Goal: Communication & Community: Answer question/provide support

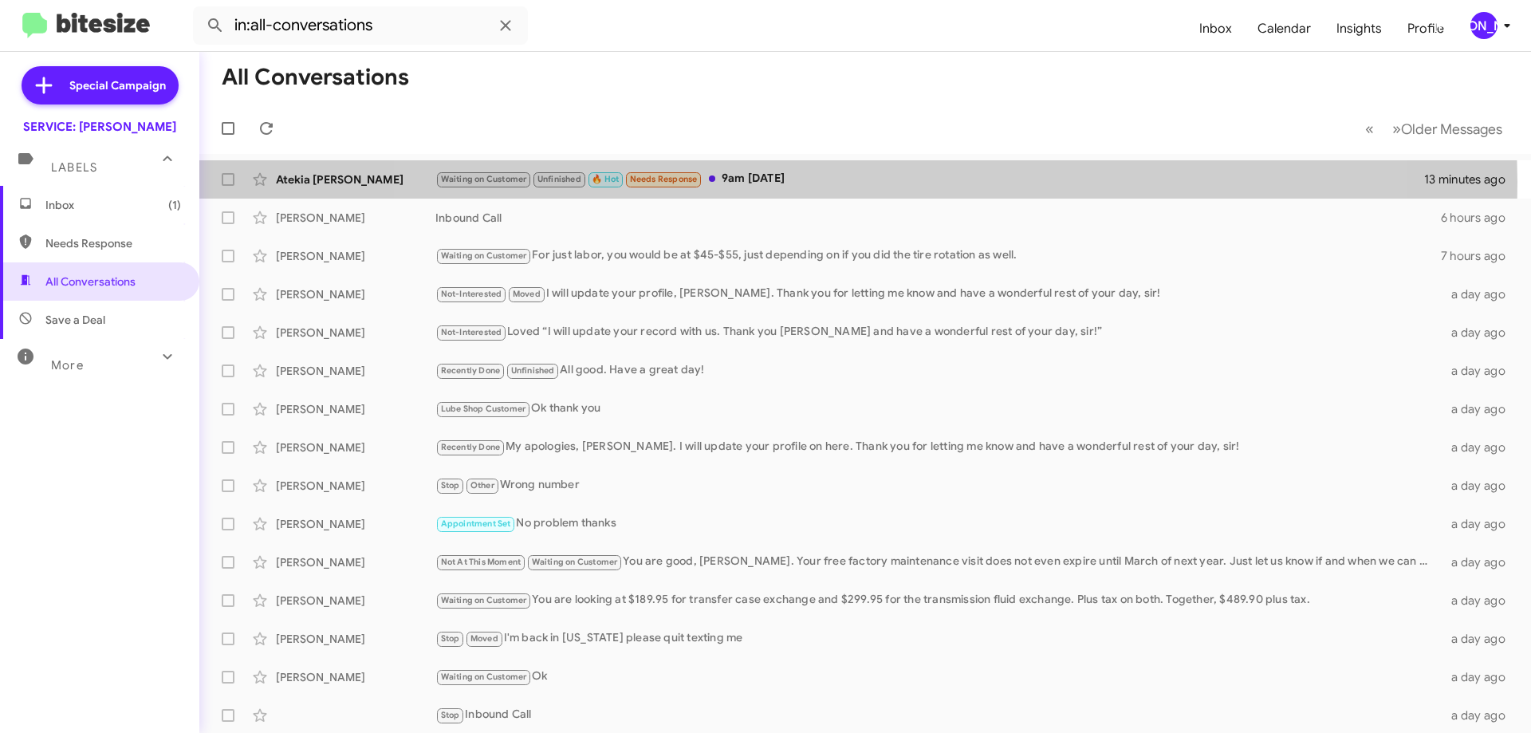
click at [854, 182] on div "Waiting on Customer Unfinished 🔥 Hot Needs Response 9am [DATE]" at bounding box center [929, 179] width 989 height 18
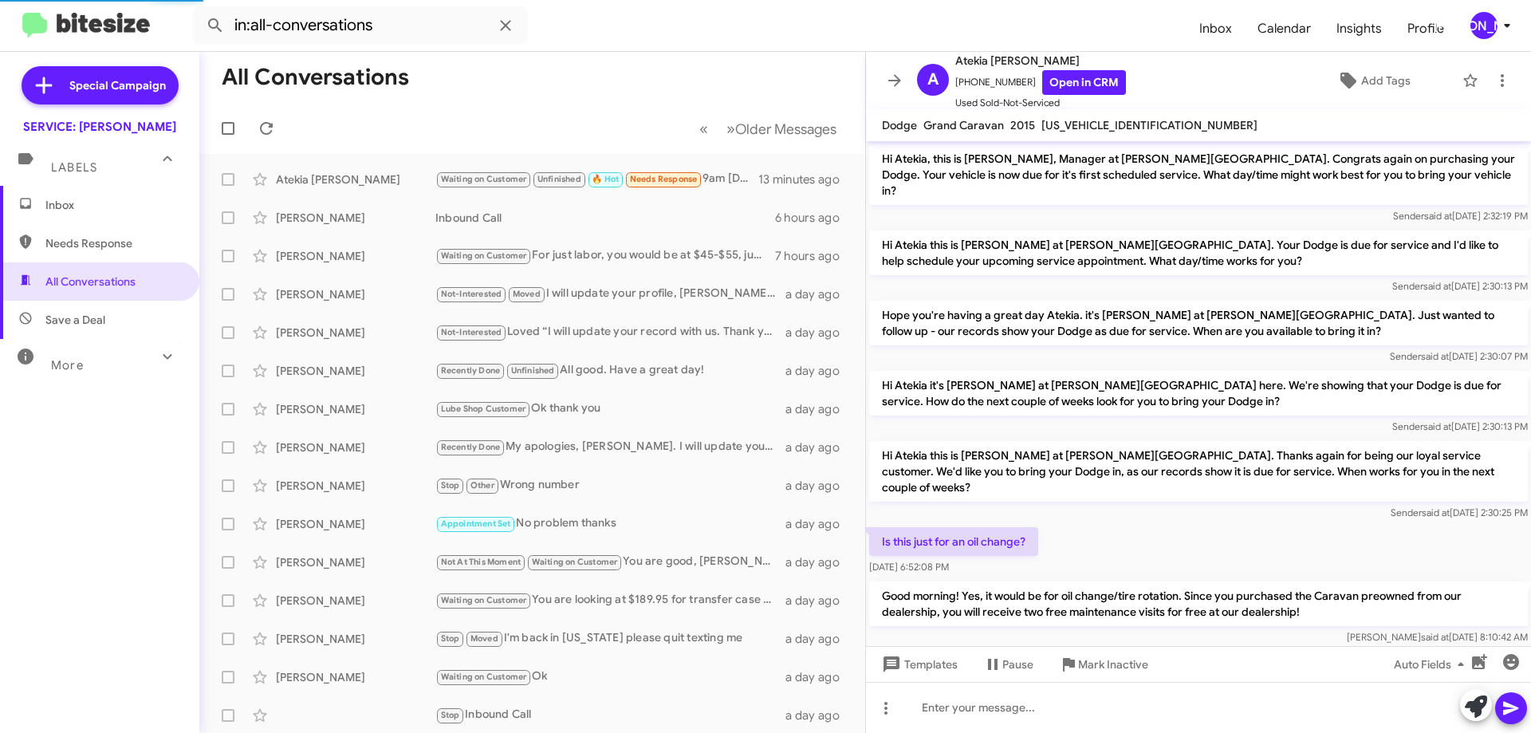
scroll to position [572, 0]
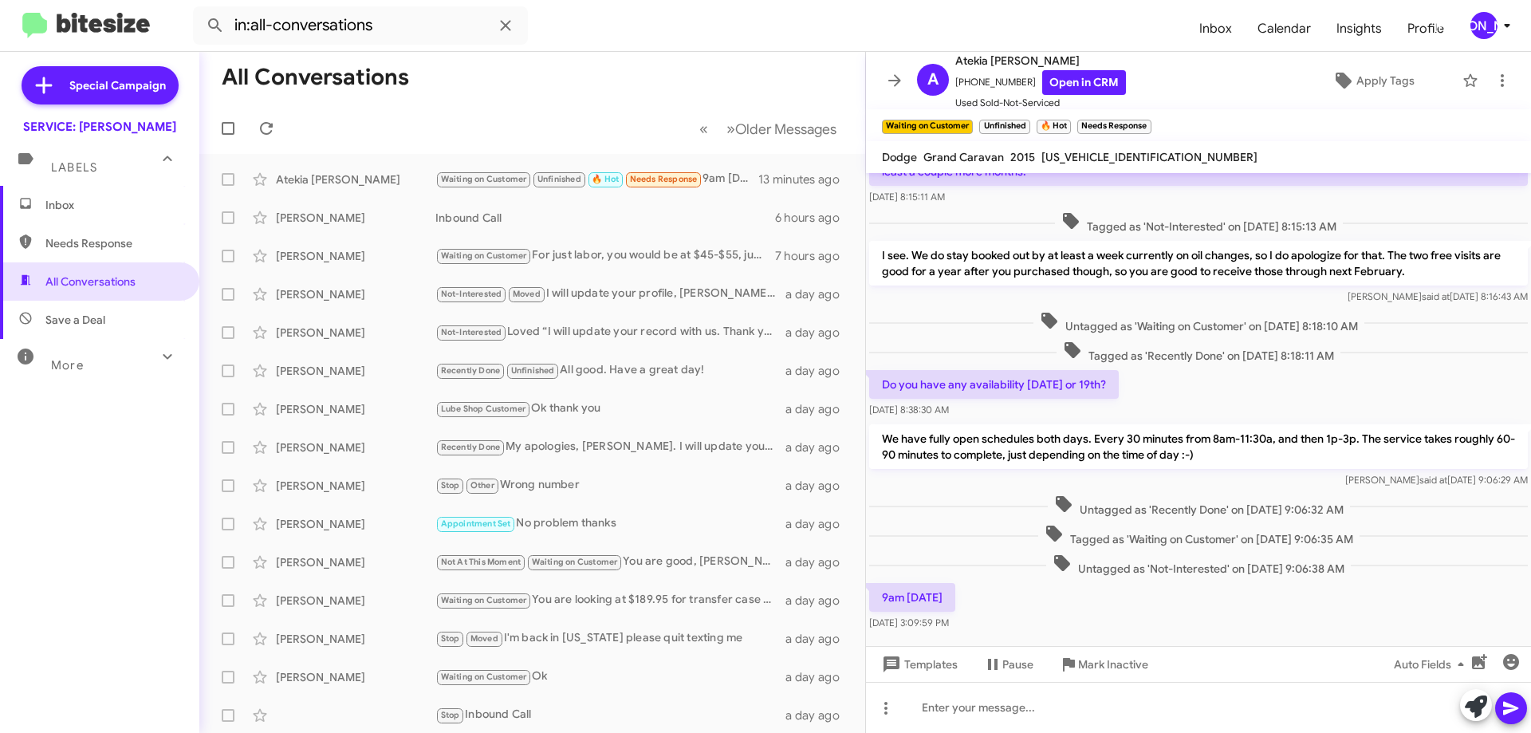
click at [1088, 163] on span "[US_VEHICLE_IDENTIFICATION_NUMBER]" at bounding box center [1150, 157] width 216 height 14
click at [1089, 161] on span "[US_VEHICLE_IDENTIFICATION_NUMBER]" at bounding box center [1150, 157] width 216 height 14
click at [1089, 155] on span "[US_VEHICLE_IDENTIFICATION_NUMBER]" at bounding box center [1150, 157] width 216 height 14
copy span "[US_VEHICLE_IDENTIFICATION_NUMBER]"
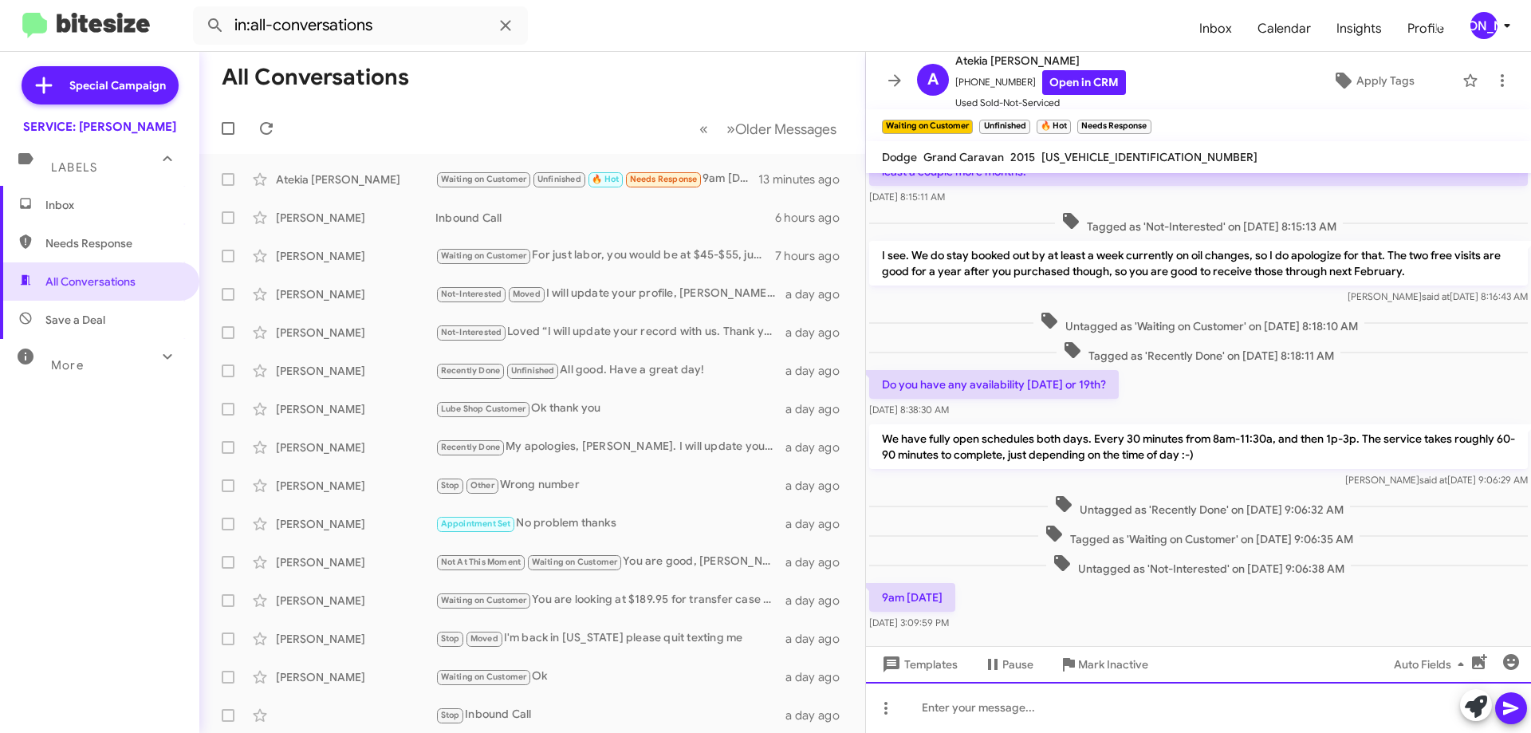
click at [950, 700] on div at bounding box center [1198, 707] width 665 height 51
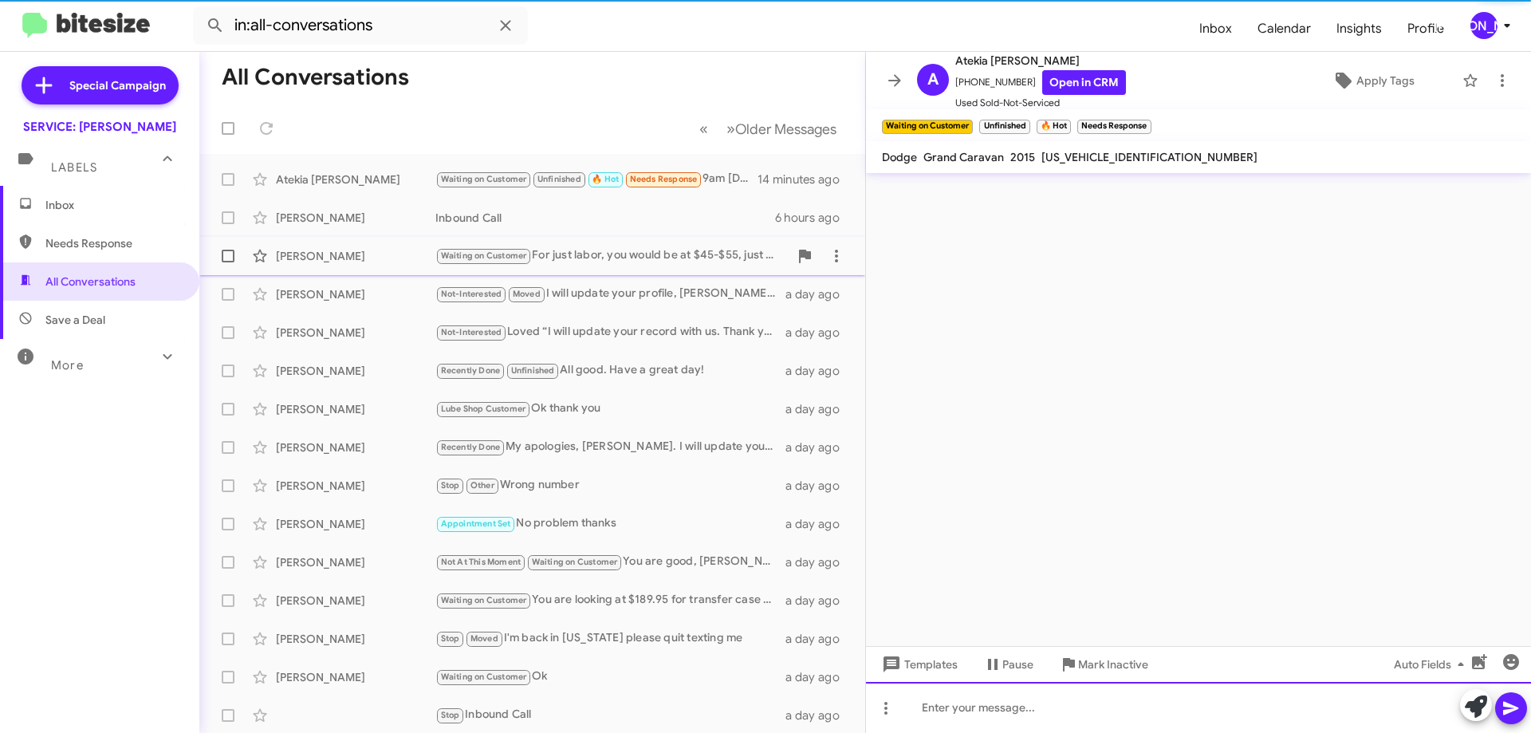
scroll to position [0, 0]
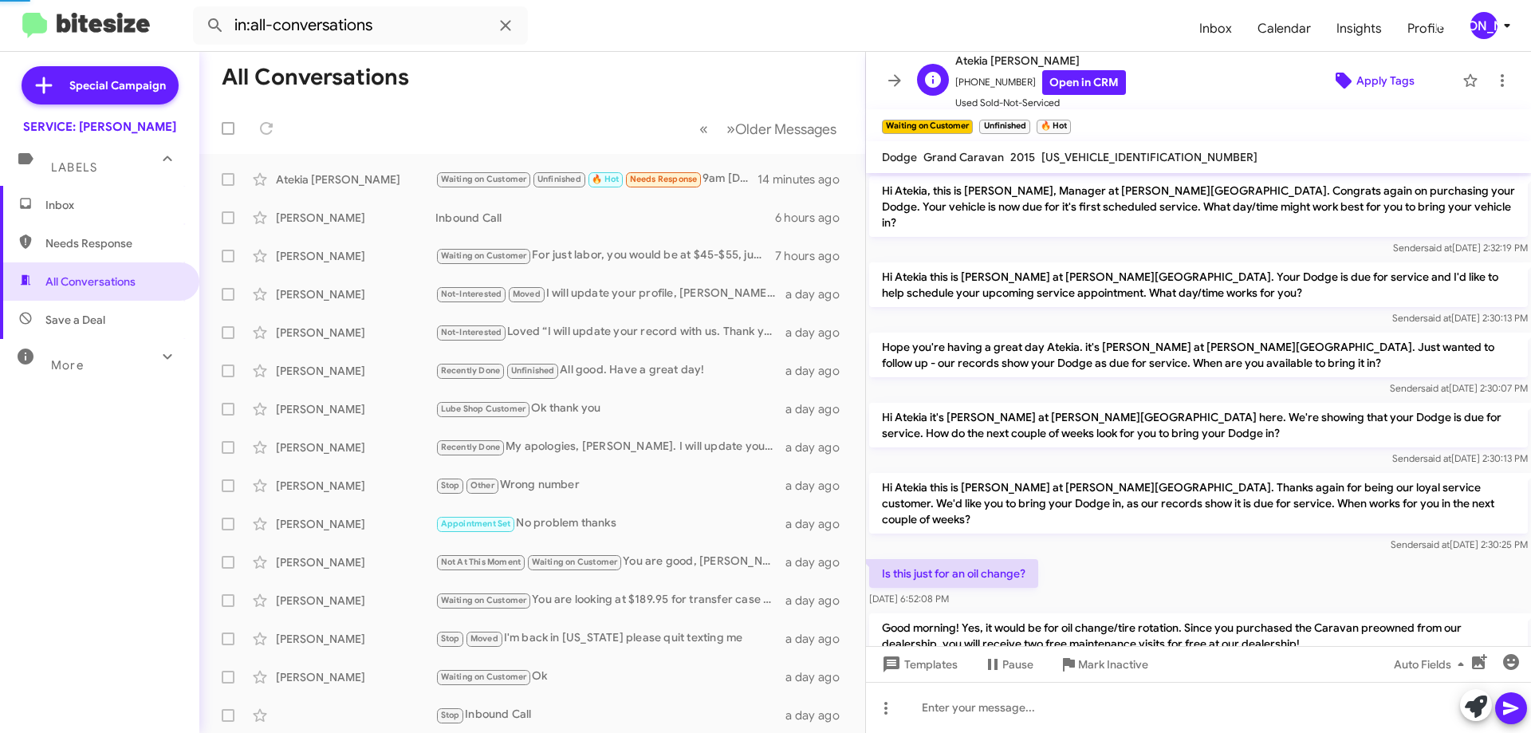
click at [1364, 66] on span "Apply Tags" at bounding box center [1386, 80] width 58 height 29
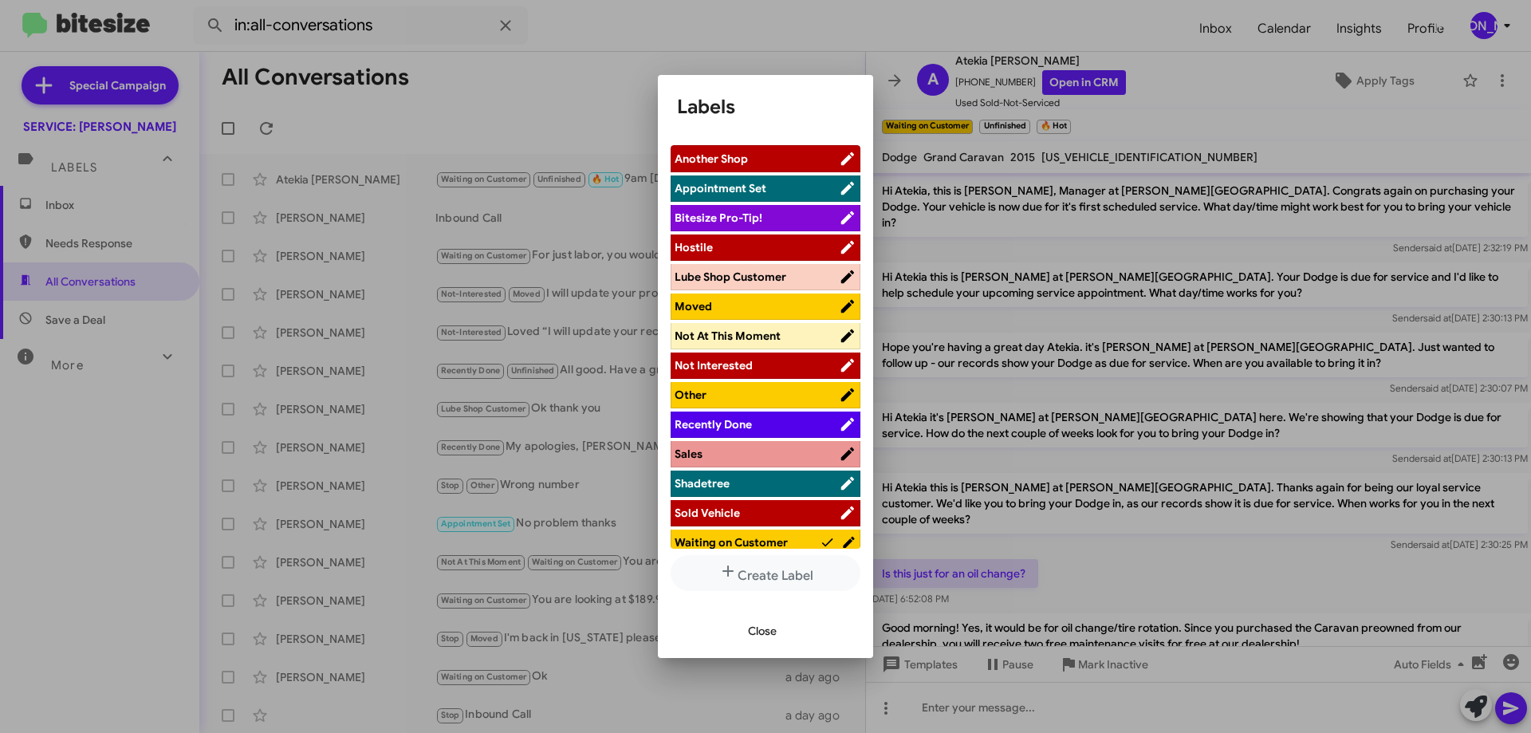
click at [754, 193] on span "Appointment Set" at bounding box center [721, 188] width 92 height 14
click at [772, 633] on span "Close" at bounding box center [762, 630] width 29 height 29
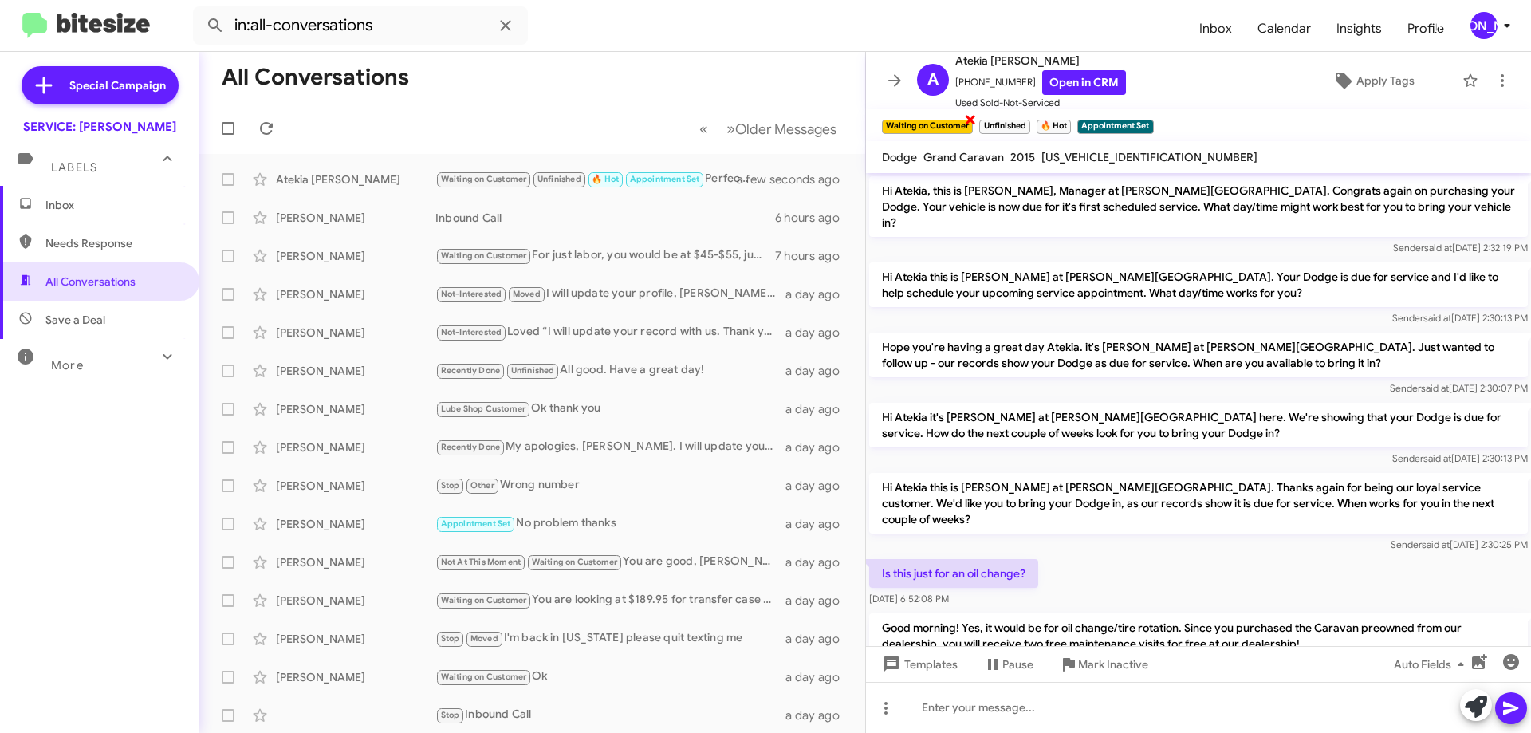
click at [967, 120] on span "×" at bounding box center [970, 118] width 13 height 19
click at [929, 119] on span "×" at bounding box center [930, 118] width 13 height 19
click at [913, 119] on span "×" at bounding box center [914, 118] width 13 height 19
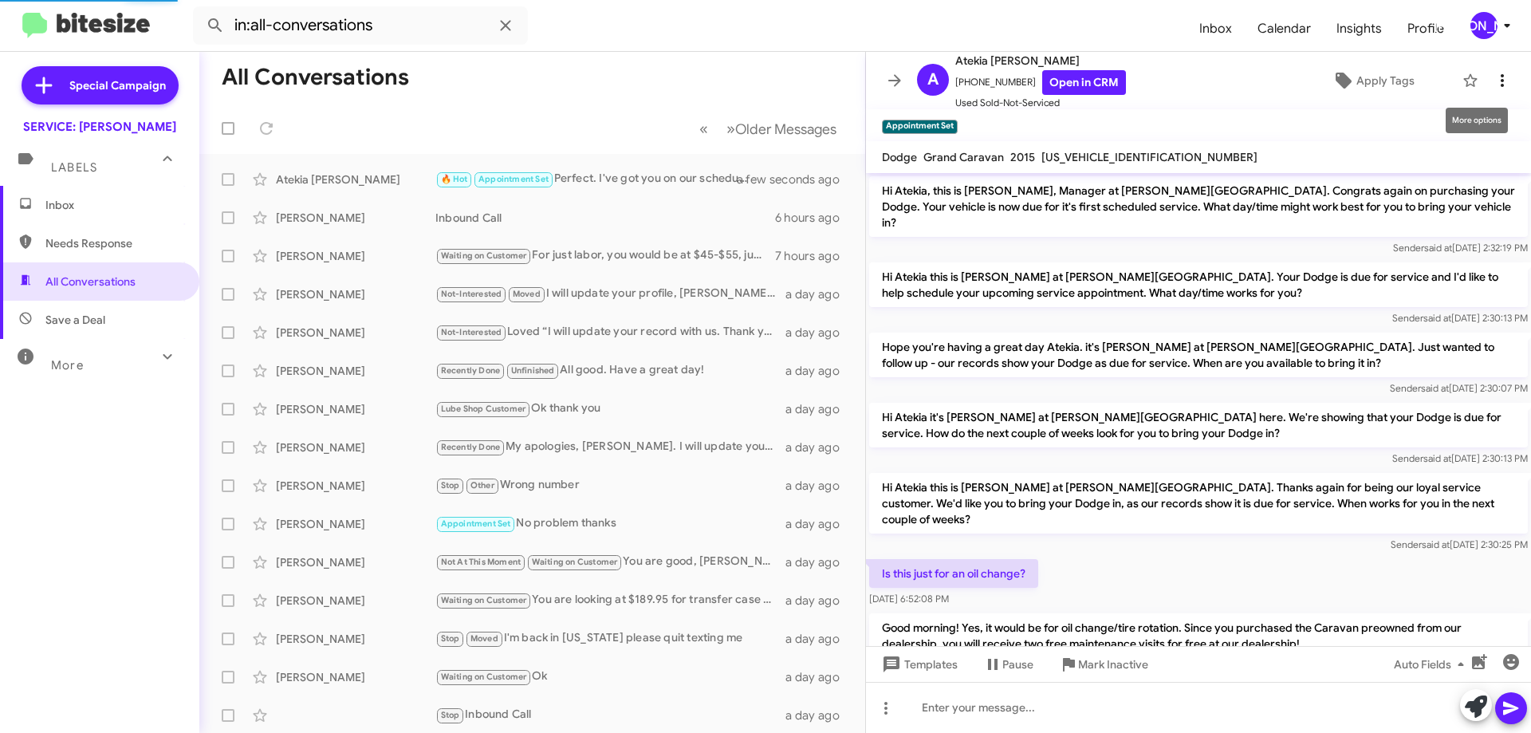
click at [1493, 83] on icon at bounding box center [1502, 80] width 19 height 19
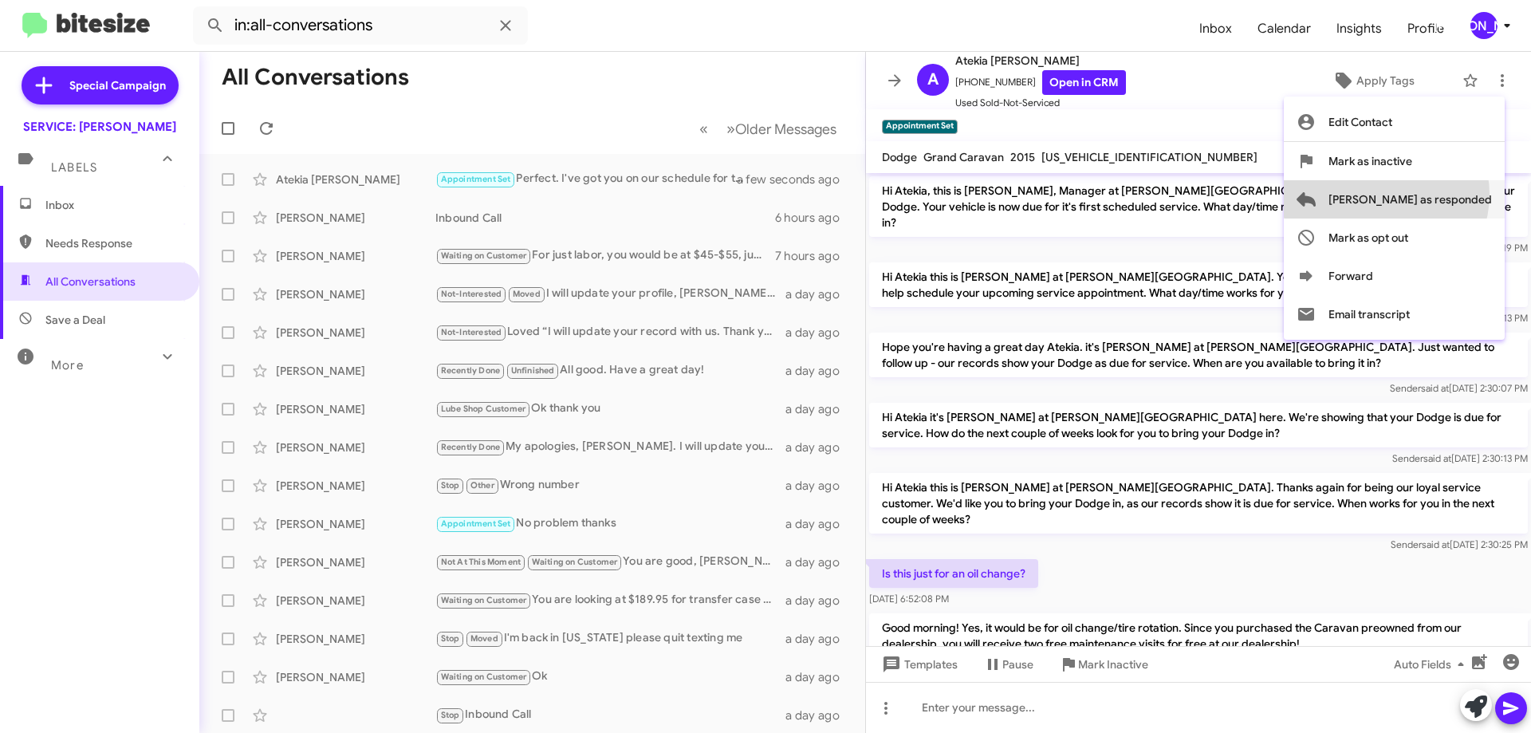
click at [1450, 194] on span "[PERSON_NAME] as responded" at bounding box center [1410, 199] width 163 height 38
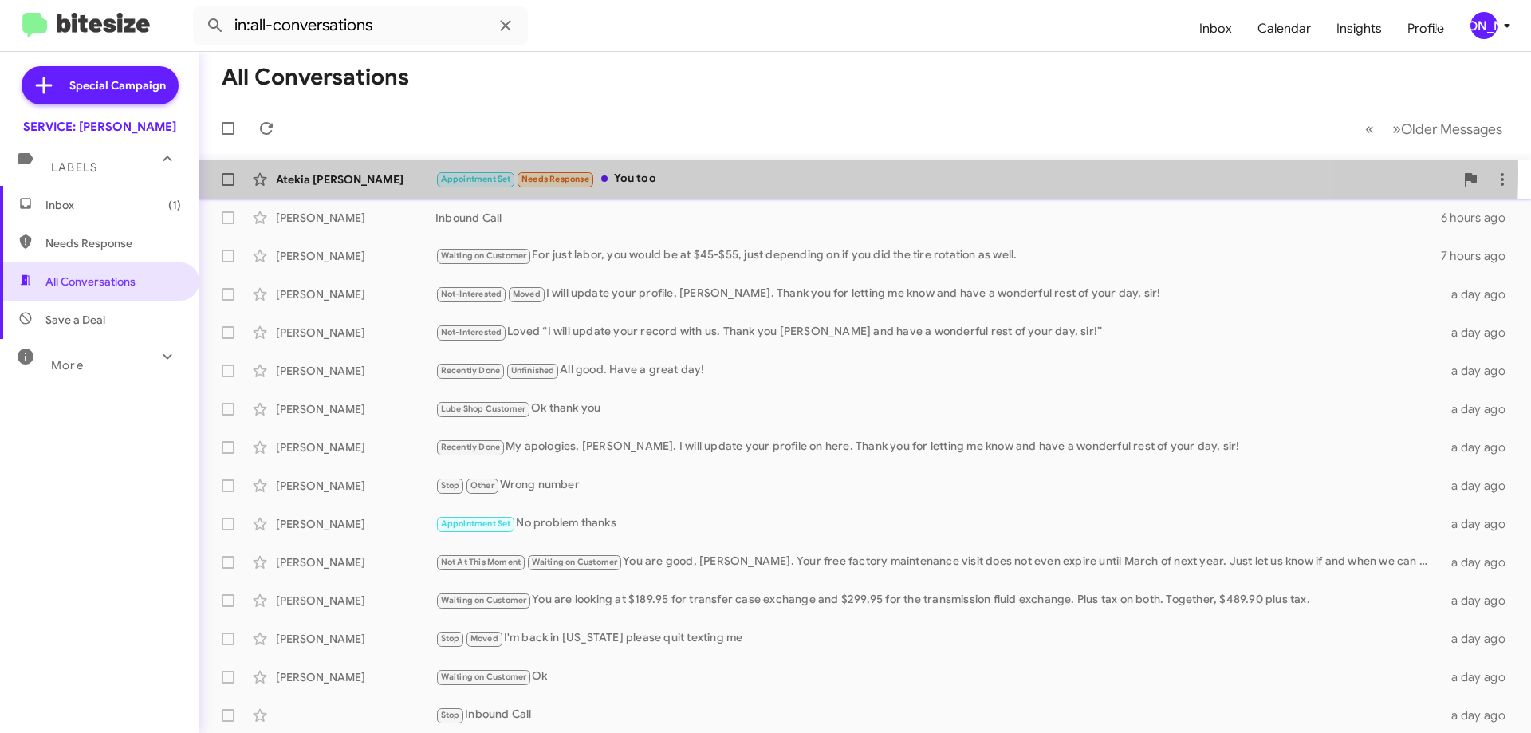
click at [717, 170] on div "Appointment Set Needs Response You too" at bounding box center [944, 179] width 1019 height 18
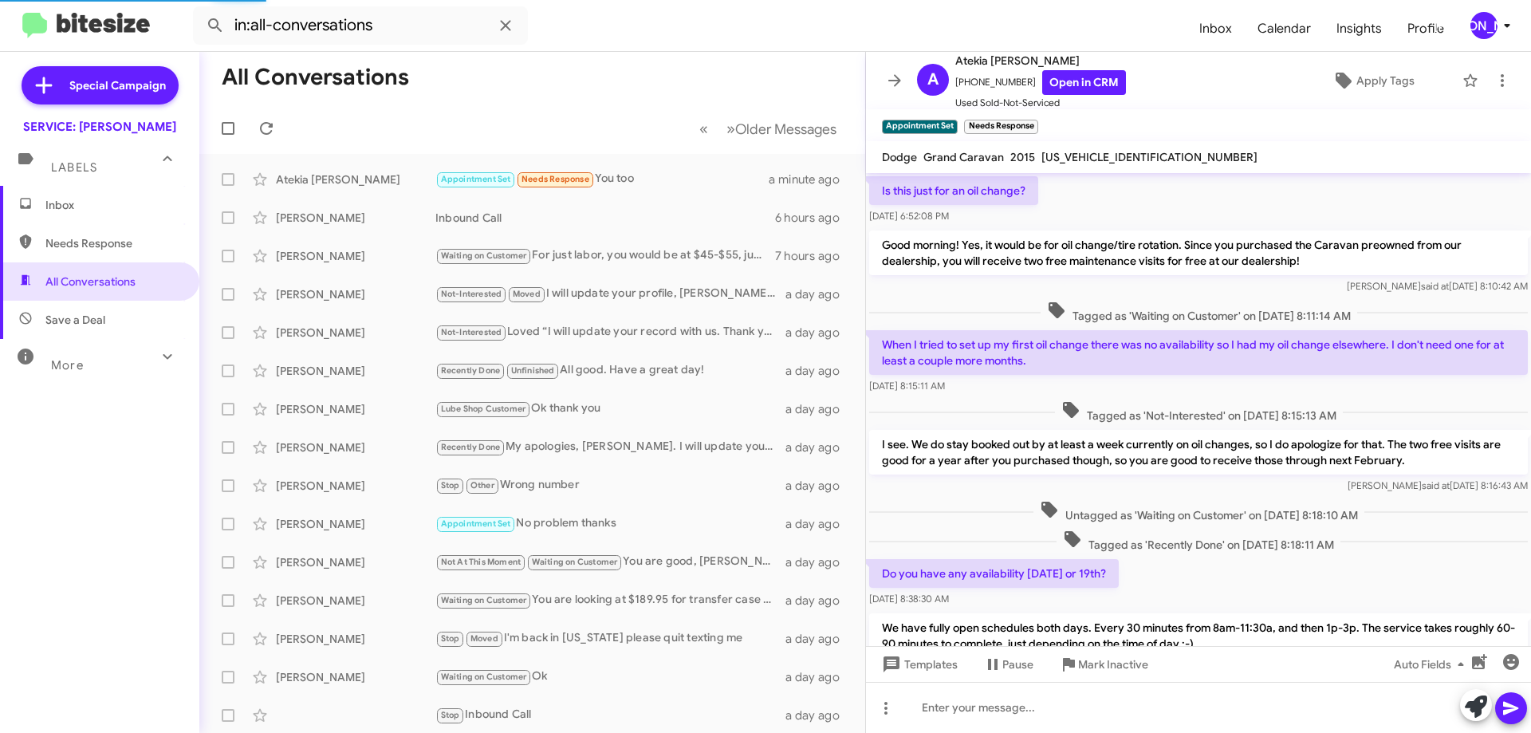
scroll to position [467, 0]
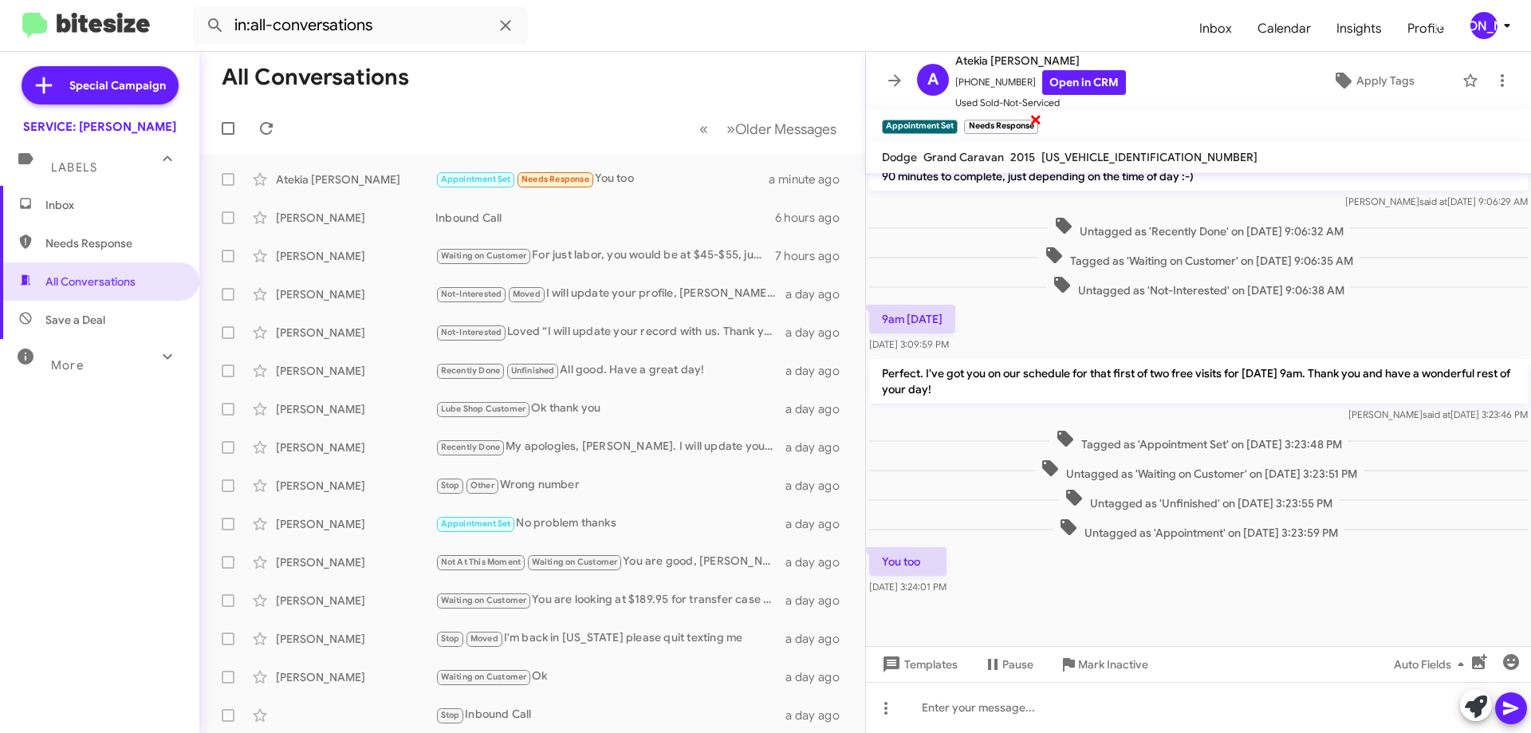
click at [1038, 120] on span "×" at bounding box center [1036, 118] width 13 height 19
click at [1495, 75] on icon at bounding box center [1502, 80] width 19 height 19
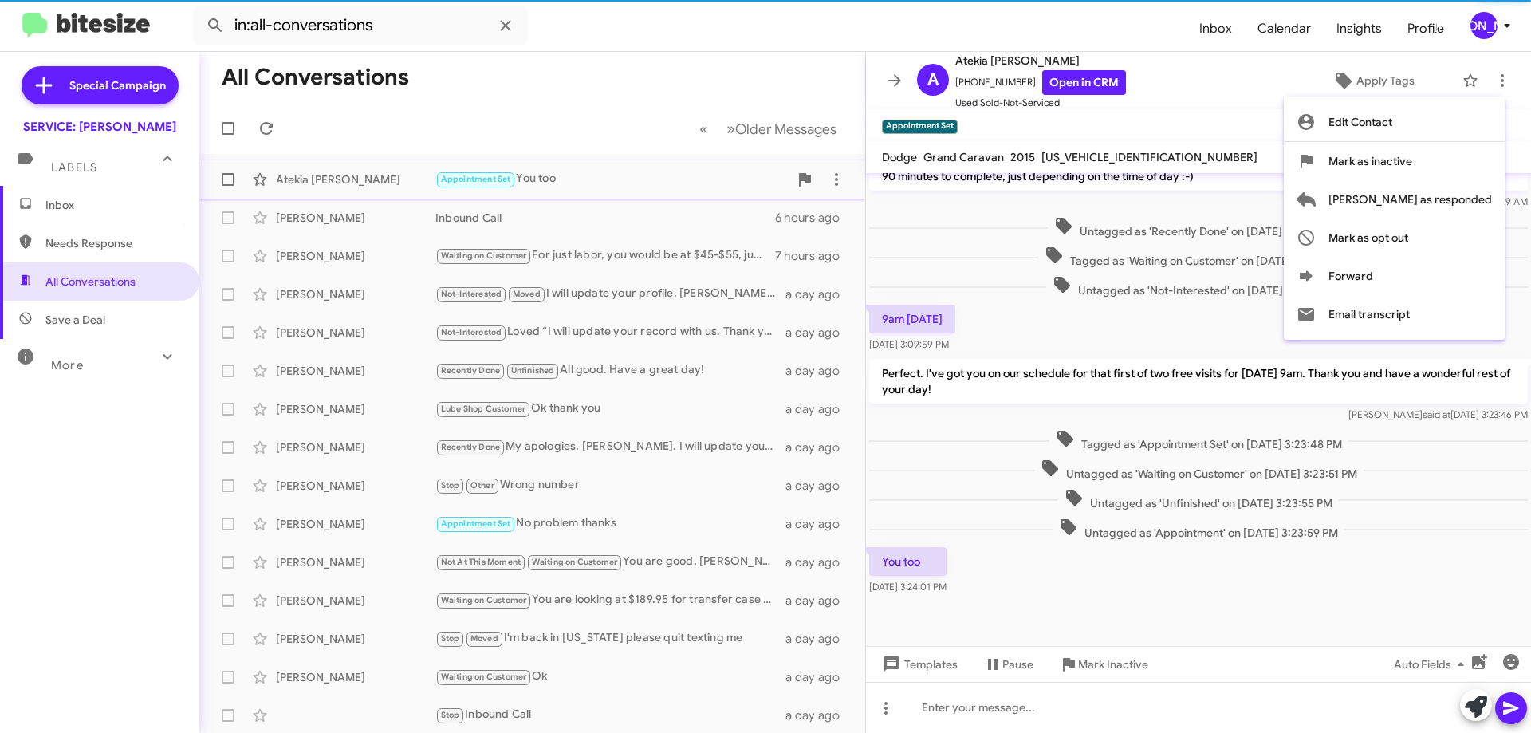
click at [1449, 188] on span "[PERSON_NAME] as responded" at bounding box center [1410, 199] width 163 height 38
